Goal: Transaction & Acquisition: Purchase product/service

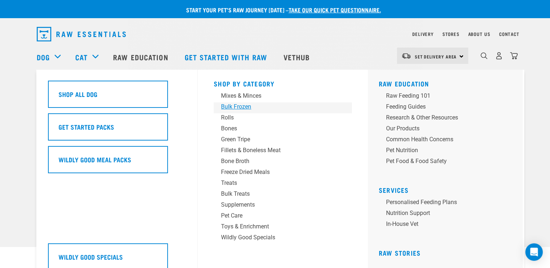
click at [240, 107] on div "Bulk Frozen" at bounding box center [277, 107] width 113 height 9
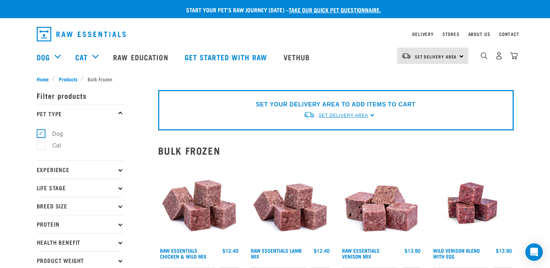
click at [366, 115] on span "Set Delivery Area" at bounding box center [343, 115] width 49 height 5
click at [336, 141] on link "[GEOGRAPHIC_DATA]" at bounding box center [339, 145] width 72 height 12
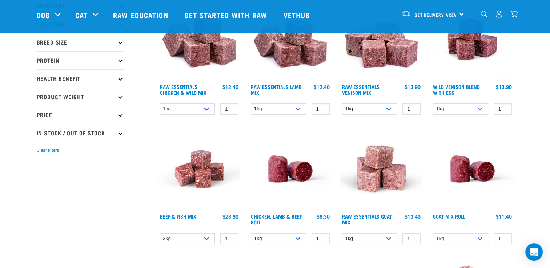
scroll to position [73, 0]
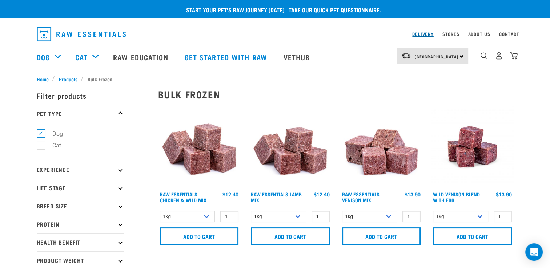
click at [422, 33] on link "Delivery" at bounding box center [423, 34] width 21 height 3
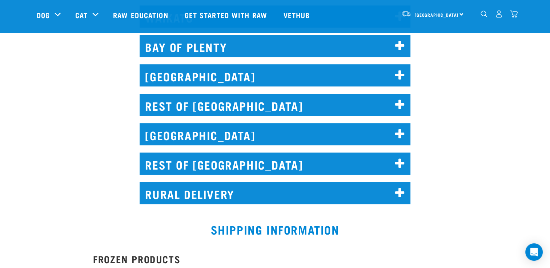
scroll to position [437, 0]
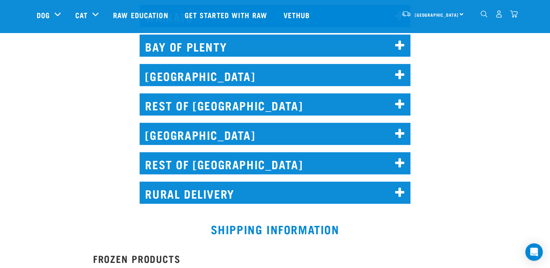
click at [401, 162] on icon at bounding box center [400, 164] width 10 height 12
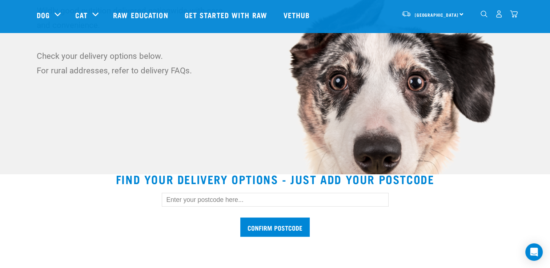
scroll to position [0, 0]
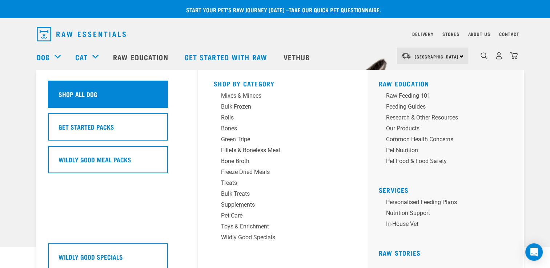
click at [70, 94] on h5 "Shop All Dog" at bounding box center [78, 93] width 39 height 9
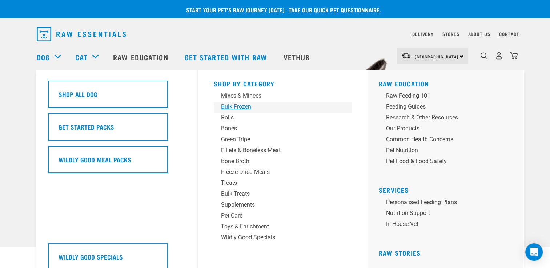
click at [227, 104] on div "Bulk Frozen" at bounding box center [277, 107] width 113 height 9
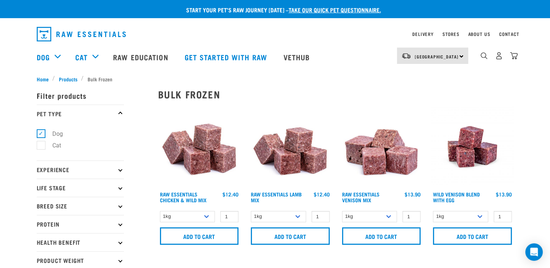
click at [119, 190] on p "Life Stage" at bounding box center [80, 188] width 87 height 18
click at [45, 231] on label "Puppy" at bounding box center [56, 231] width 31 height 9
click at [41, 231] on input "Puppy" at bounding box center [39, 230] width 5 height 5
checkbox input "true"
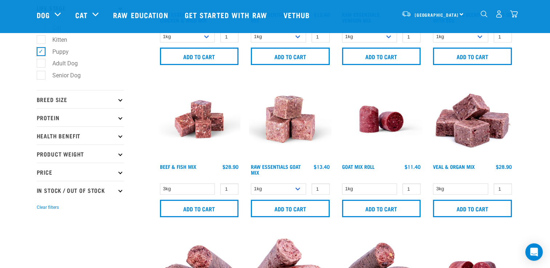
scroll to position [146, 0]
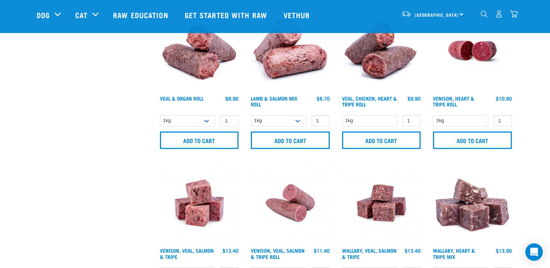
scroll to position [255, 0]
